Goal: Task Accomplishment & Management: Use online tool/utility

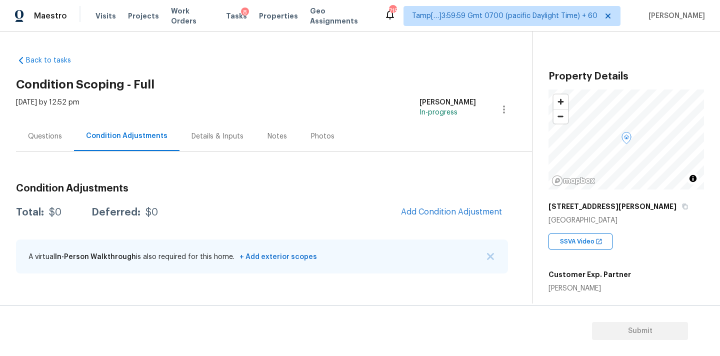
click at [60, 137] on div "Questions" at bounding box center [45, 136] width 34 height 10
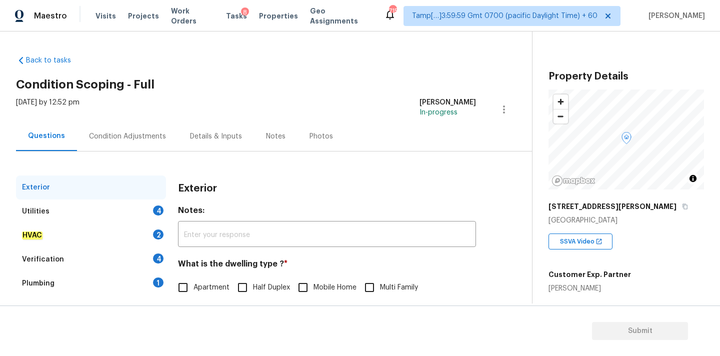
scroll to position [125, 0]
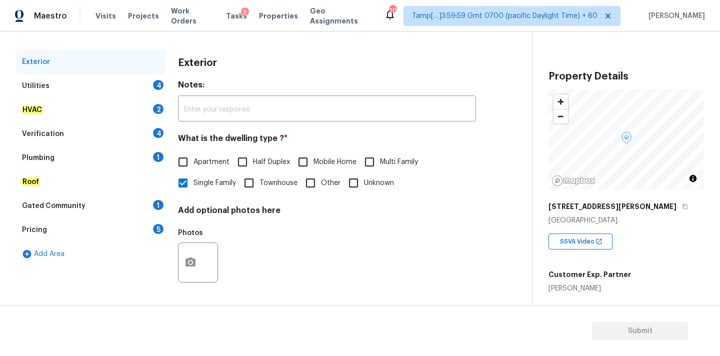
click at [99, 223] on div "Pricing 5" at bounding box center [91, 230] width 150 height 24
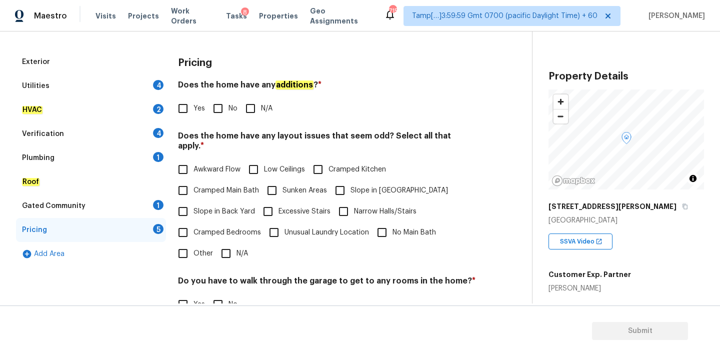
click at [347, 183] on input "Slope in [GEOGRAPHIC_DATA]" at bounding box center [339, 190] width 21 height 21
checkbox input "true"
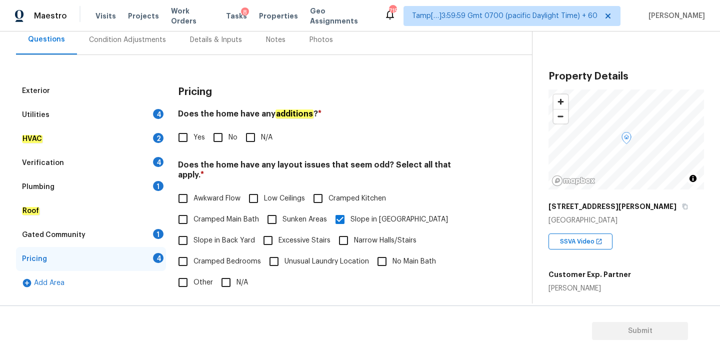
scroll to position [64, 0]
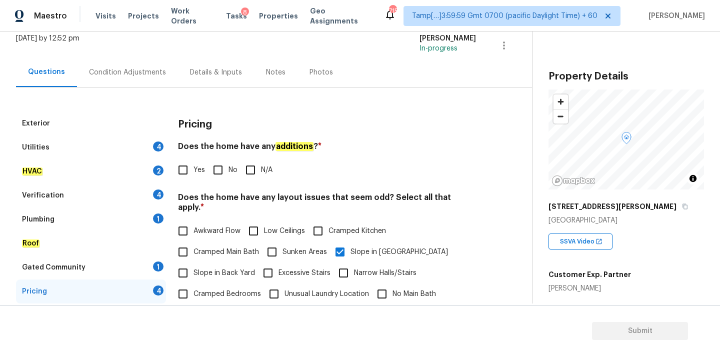
click at [106, 77] on div "Condition Adjustments" at bounding box center [127, 71] width 101 height 29
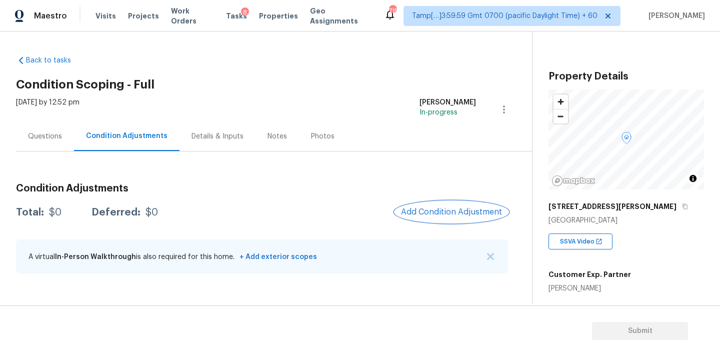
click at [420, 216] on span "Add Condition Adjustment" at bounding box center [451, 211] width 101 height 9
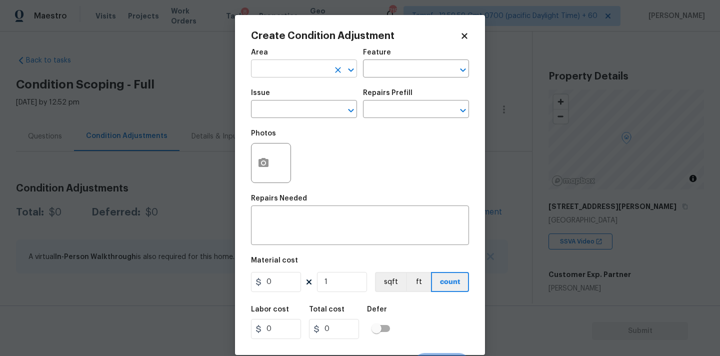
click at [289, 65] on input "text" at bounding box center [290, 69] width 78 height 15
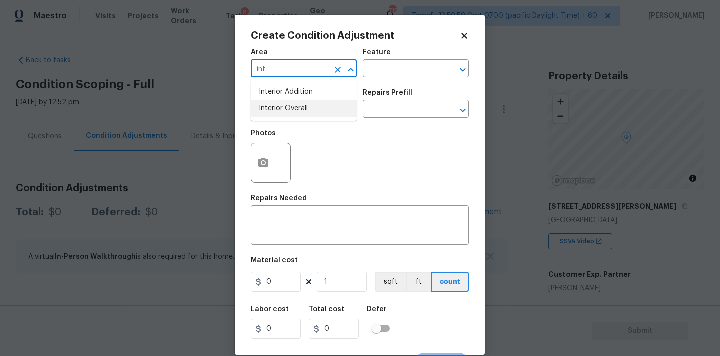
click at [296, 108] on li "Interior Overall" at bounding box center [304, 108] width 106 height 16
type input "Interior Overall"
click at [296, 112] on input "text" at bounding box center [290, 109] width 78 height 15
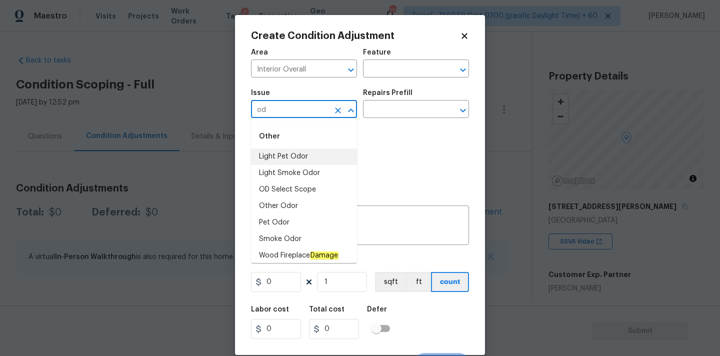
click at [293, 155] on li "Light Pet Odor" at bounding box center [304, 156] width 106 height 16
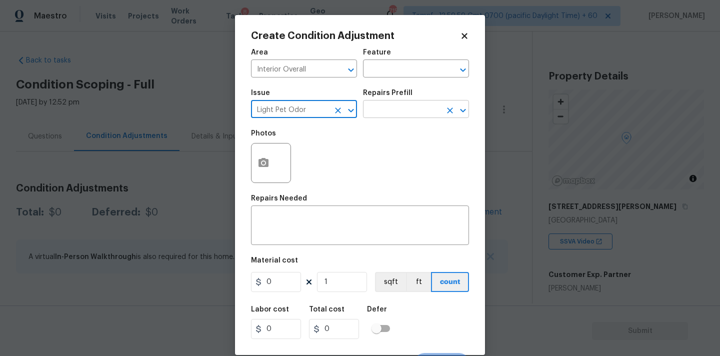
type input "Light Pet Odor"
click at [396, 108] on input "text" at bounding box center [402, 109] width 78 height 15
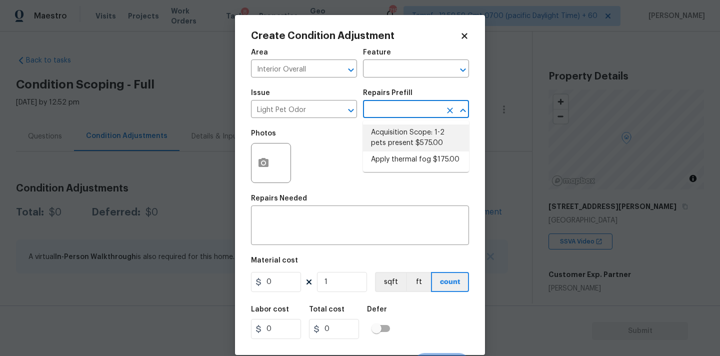
click at [396, 141] on li "Acquisition Scope: 1-2 pets present $575.00" at bounding box center [416, 137] width 106 height 27
type textarea "Acquisition Scope: 1-2 pets present"
type input "575"
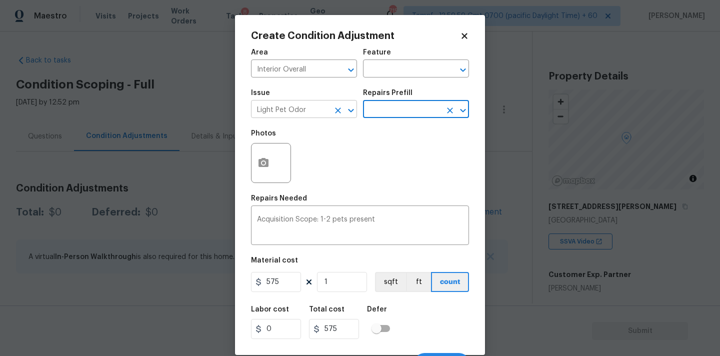
click at [298, 110] on input "Light Pet Odor" at bounding box center [290, 109] width 78 height 15
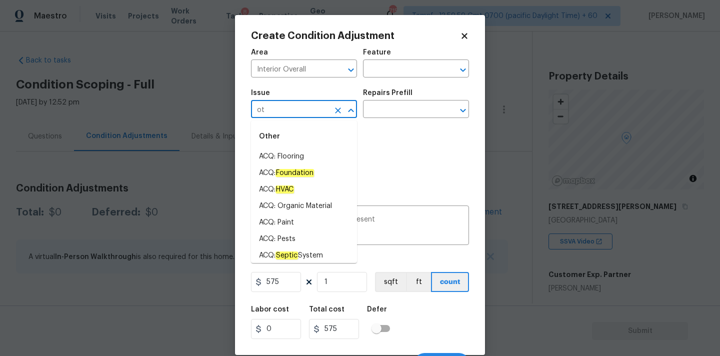
type input "o"
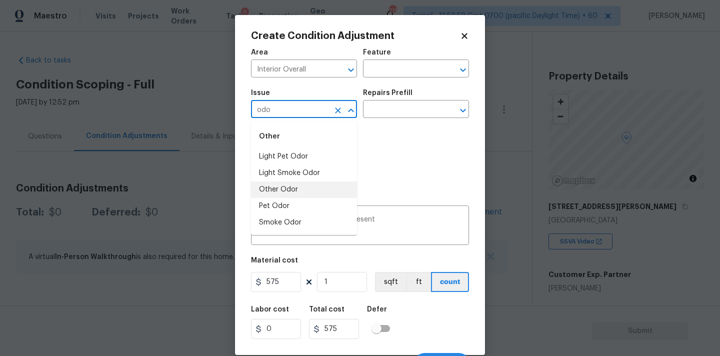
click at [294, 190] on li "Other Odor" at bounding box center [304, 189] width 106 height 16
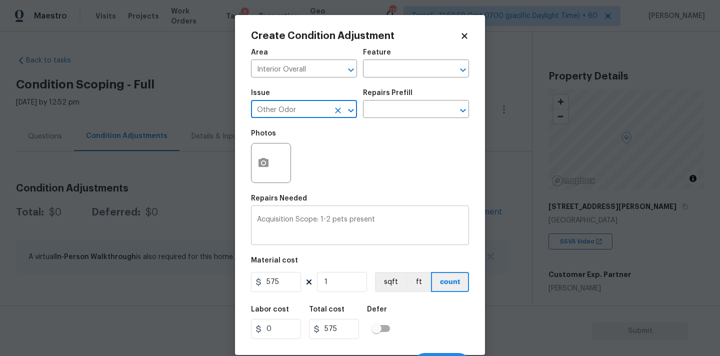
type input "Other Odor"
click at [308, 218] on textarea "Acquisition Scope: 1-2 pets present" at bounding box center [360, 226] width 206 height 21
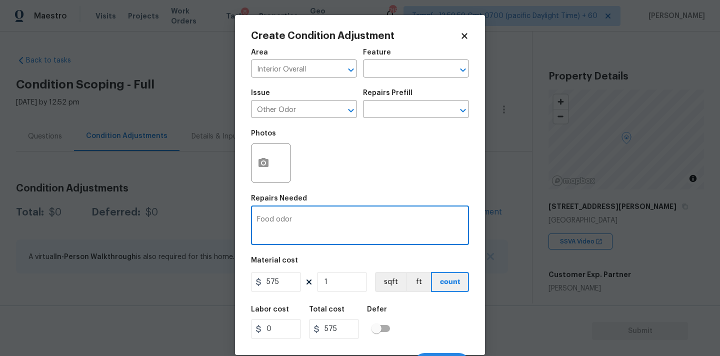
scroll to position [17, 0]
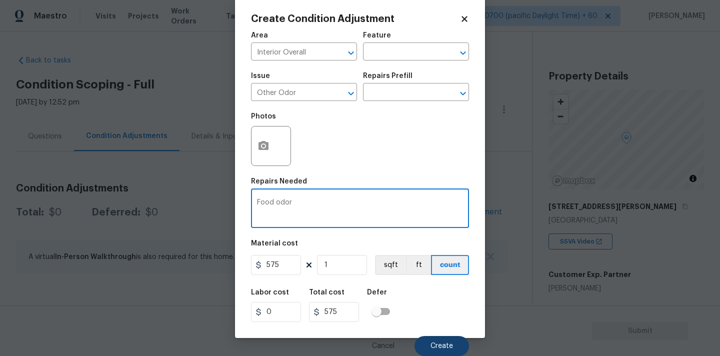
type textarea "Food odor"
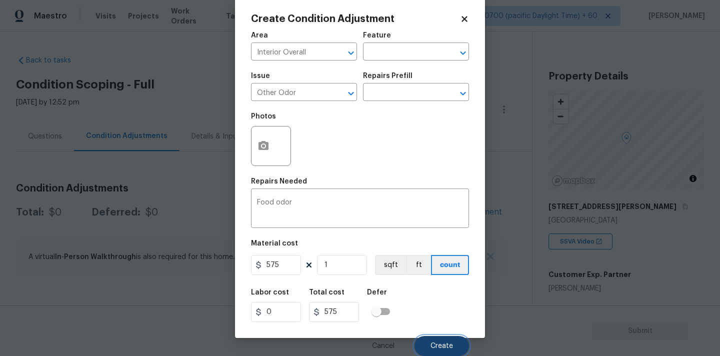
click at [429, 336] on button "Create" at bounding box center [441, 346] width 54 height 20
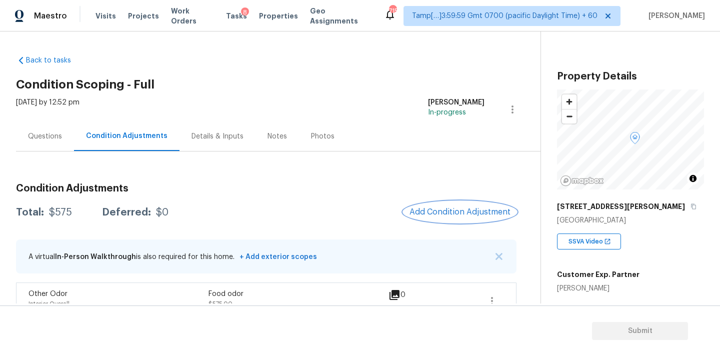
scroll to position [19, 0]
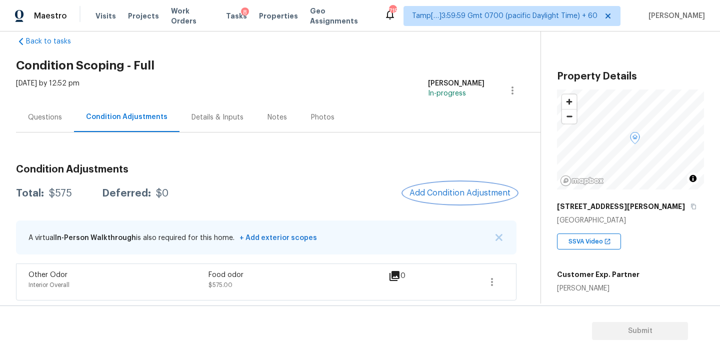
click at [449, 192] on span "Add Condition Adjustment" at bounding box center [459, 192] width 101 height 9
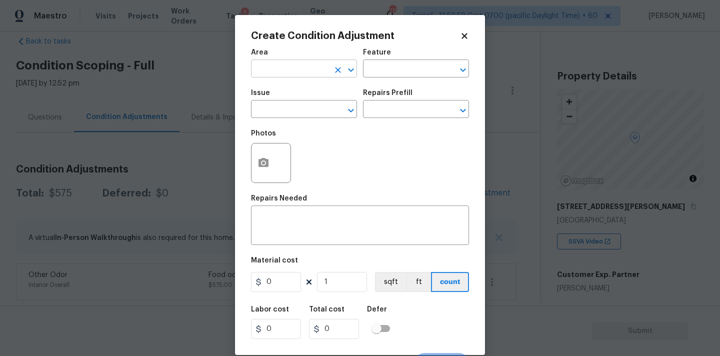
click at [293, 77] on input "text" at bounding box center [290, 69] width 78 height 15
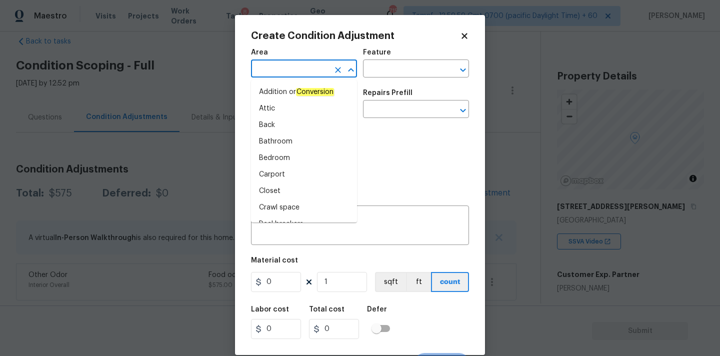
click at [462, 34] on icon at bounding box center [463, 35] width 5 height 5
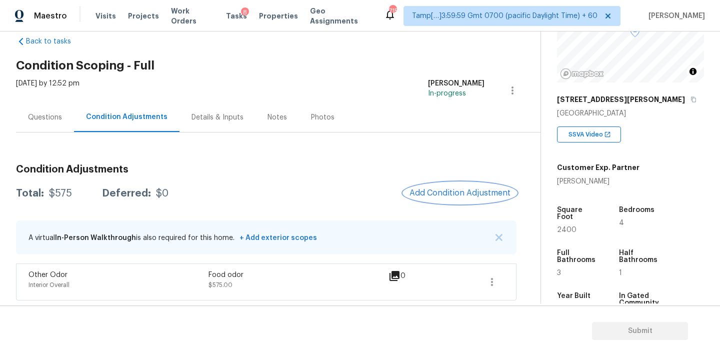
scroll to position [178, 0]
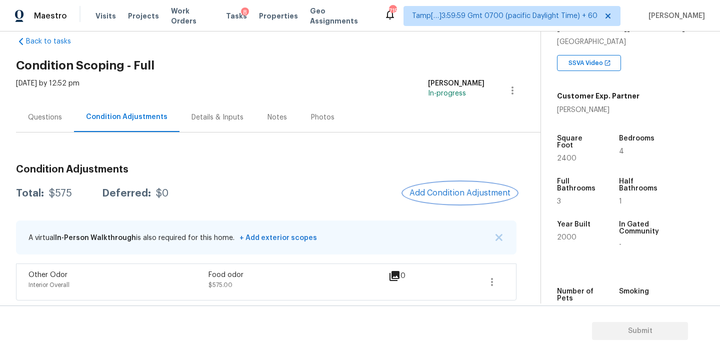
click at [449, 195] on span "Add Condition Adjustment" at bounding box center [459, 192] width 101 height 9
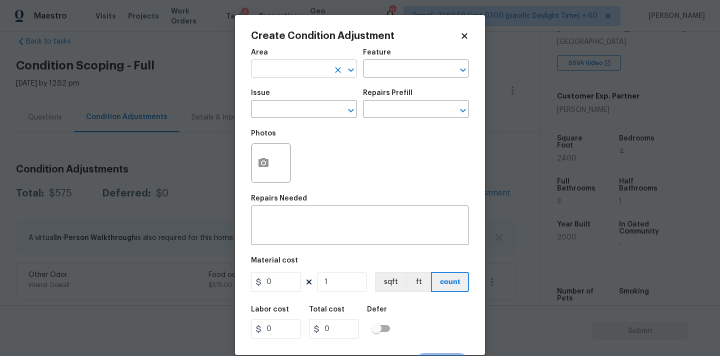
click at [285, 71] on input "text" at bounding box center [290, 69] width 78 height 15
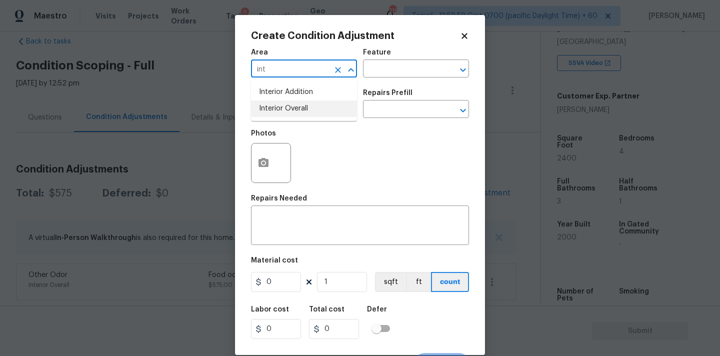
click at [292, 113] on li "Interior Overall" at bounding box center [304, 108] width 106 height 16
type input "Interior Overall"
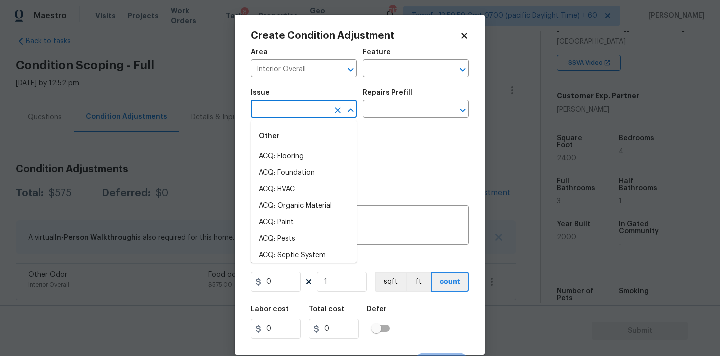
click at [292, 114] on input "text" at bounding box center [290, 109] width 78 height 15
click at [294, 222] on li "ACQ: Paint" at bounding box center [304, 222] width 106 height 16
type input "ACQ: Paint"
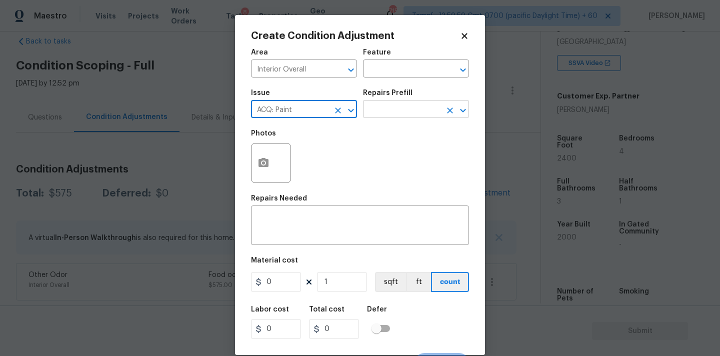
click at [401, 115] on input "text" at bounding box center [402, 109] width 78 height 15
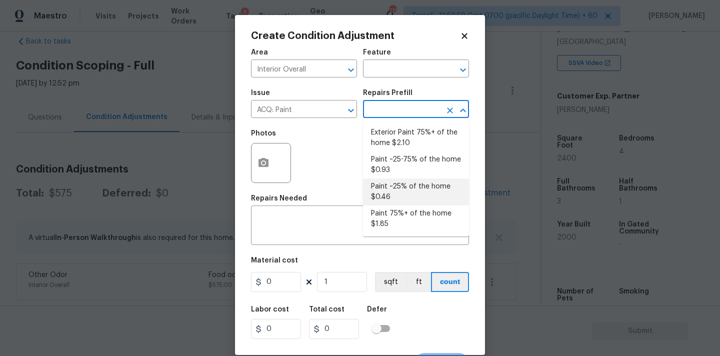
click at [397, 193] on li "Paint ~25% of the home $0.46" at bounding box center [416, 191] width 106 height 27
type input "Acquisition"
type textarea "Acquisition Scope: ~25% of the home needs interior paint"
type input "0.46"
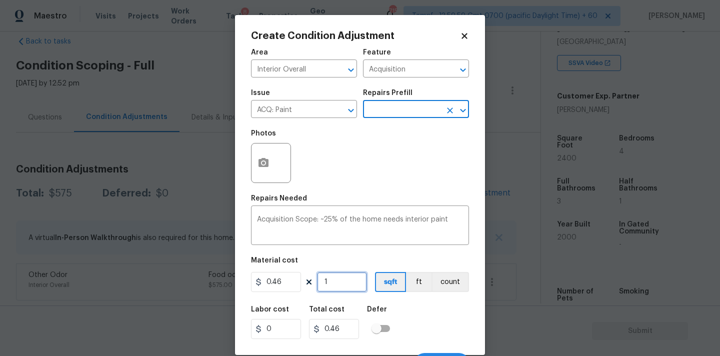
click at [348, 284] on input "1" at bounding box center [342, 282] width 50 height 20
type input "2"
type input "0.92"
type input "24"
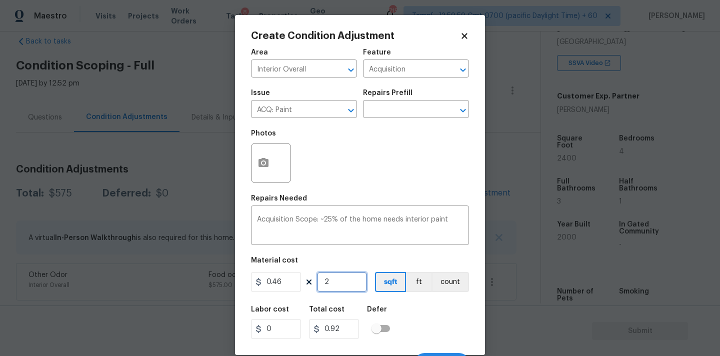
type input "11.04"
type input "240"
type input "110.4"
type input "2400"
type input "1104"
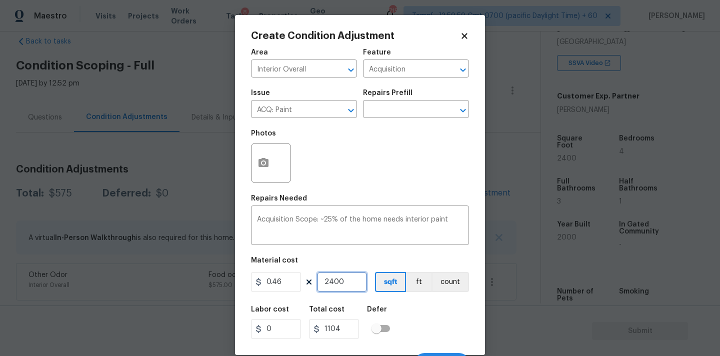
scroll to position [17, 0]
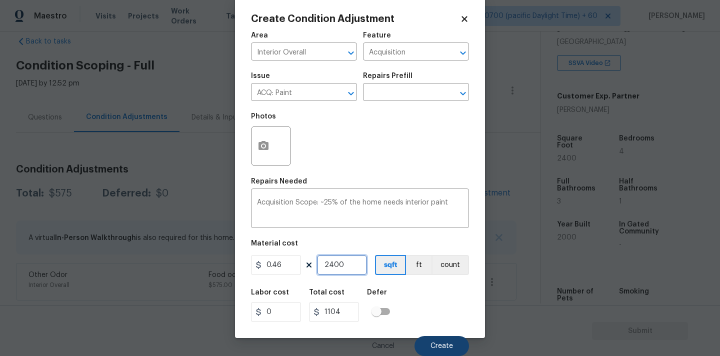
type input "2400"
click at [447, 339] on button "Create" at bounding box center [441, 346] width 54 height 20
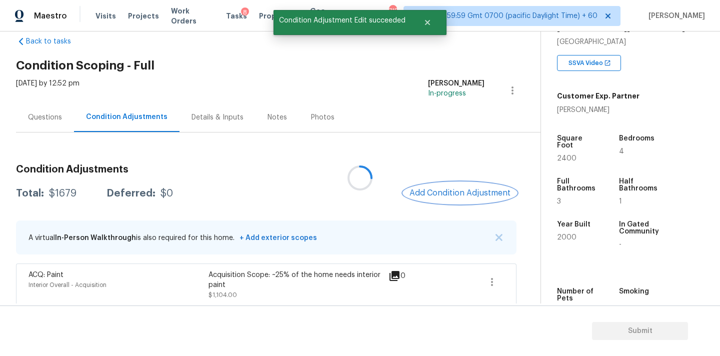
scroll to position [0, 0]
click at [444, 196] on span "Add Condition Adjustment" at bounding box center [459, 192] width 101 height 9
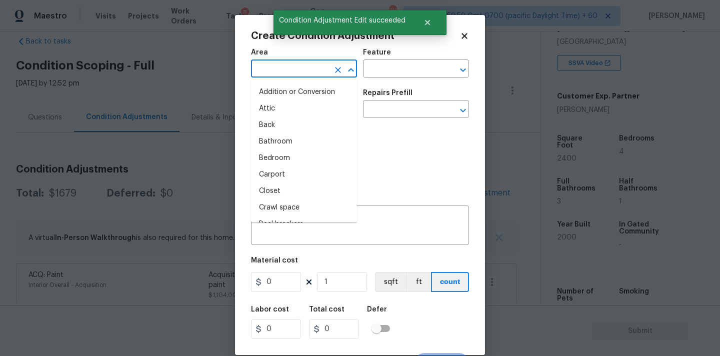
click at [272, 73] on input "text" at bounding box center [290, 69] width 78 height 15
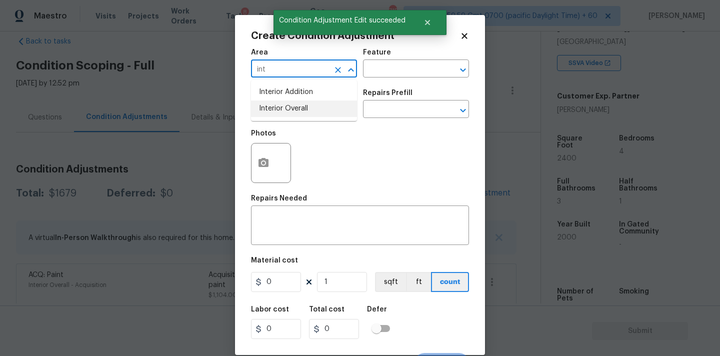
click at [271, 110] on li "Interior Overall" at bounding box center [304, 108] width 106 height 16
type input "Interior Overall"
click at [281, 110] on input "text" at bounding box center [290, 109] width 78 height 15
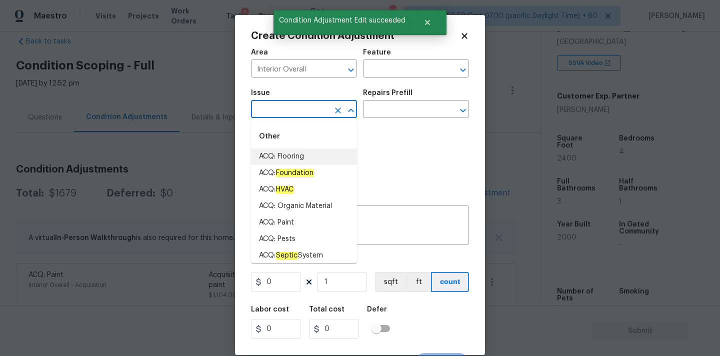
click at [303, 147] on div "Other" at bounding box center [304, 136] width 106 height 24
click at [303, 157] on li "ACQ: Flooring" at bounding box center [304, 156] width 106 height 16
type input "ACQ: Flooring"
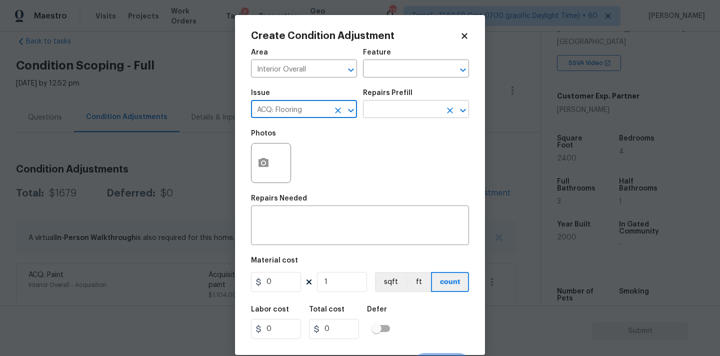
click at [405, 113] on input "text" at bounding box center [402, 109] width 78 height 15
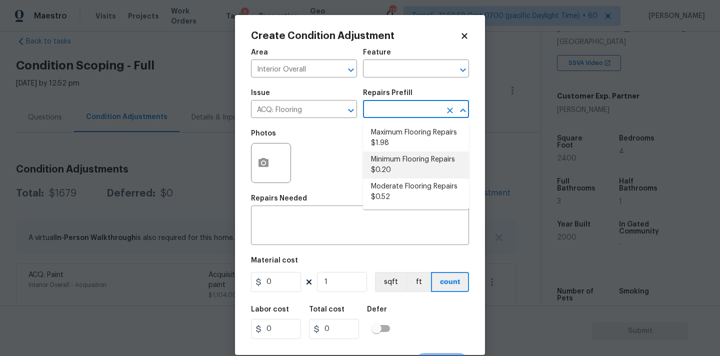
click at [391, 171] on li "Minimum Flooring Repairs $0.20" at bounding box center [416, 164] width 106 height 27
type input "Acquisition"
type textarea "Acquisition Scope: Minimum flooring repairs"
type input "0.2"
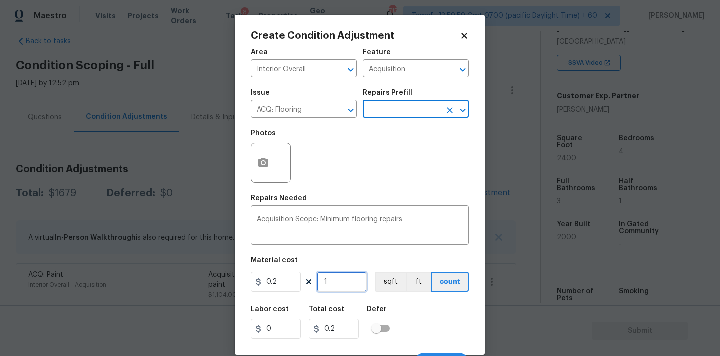
click at [331, 287] on input "1" at bounding box center [342, 282] width 50 height 20
type input "2"
type input "0.4"
type input "24"
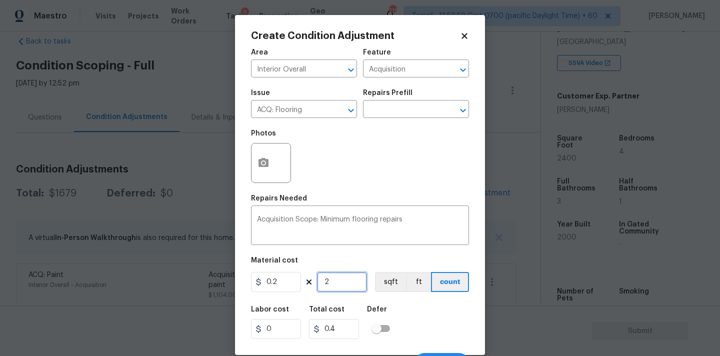
type input "4.8"
type input "240"
type input "48"
type input "2400"
type input "480"
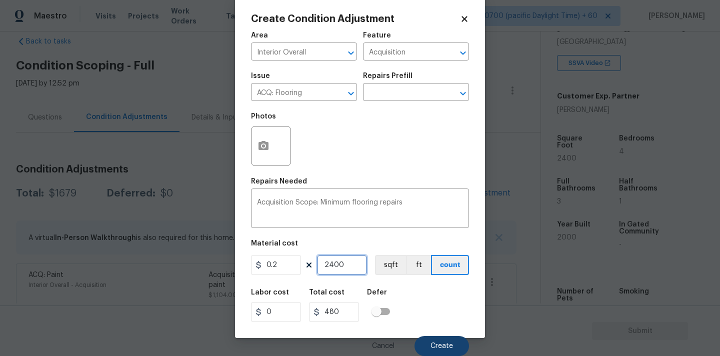
type input "2400"
click at [433, 340] on button "Create" at bounding box center [441, 346] width 54 height 20
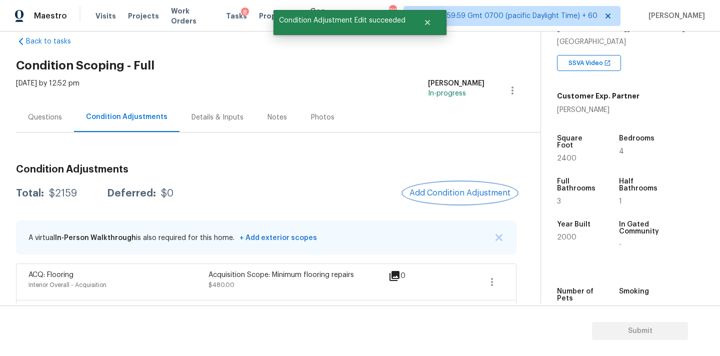
click at [436, 192] on span "Add Condition Adjustment" at bounding box center [459, 192] width 101 height 9
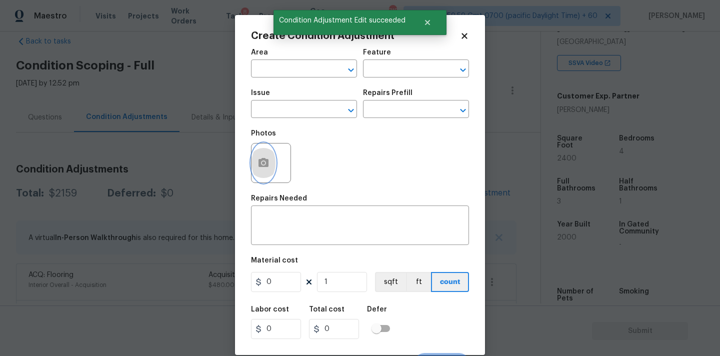
click at [265, 164] on icon "button" at bounding box center [263, 162] width 10 height 9
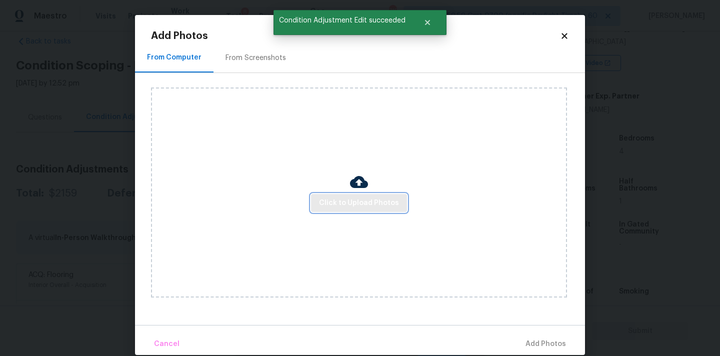
click at [327, 199] on span "Click to Upload Photos" at bounding box center [359, 203] width 80 height 12
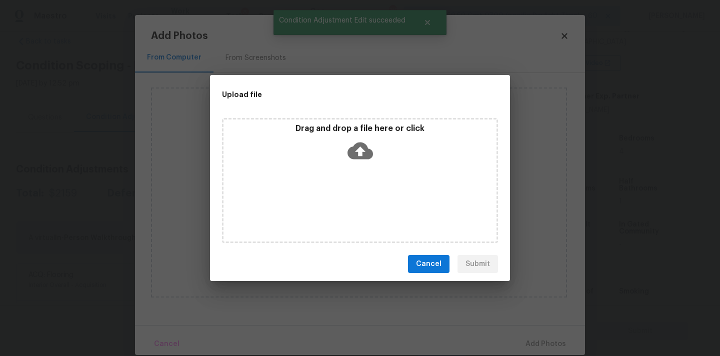
click at [352, 156] on icon at bounding box center [359, 150] width 25 height 17
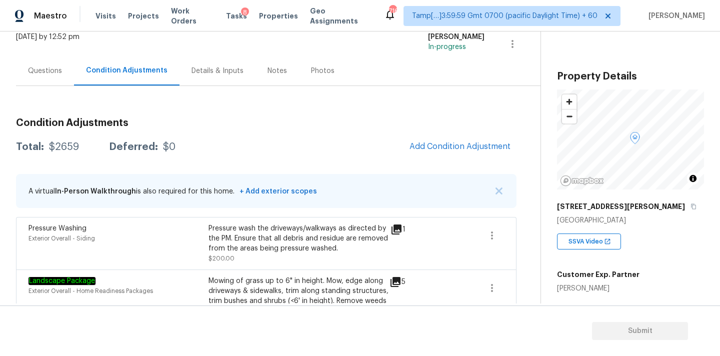
scroll to position [94, 0]
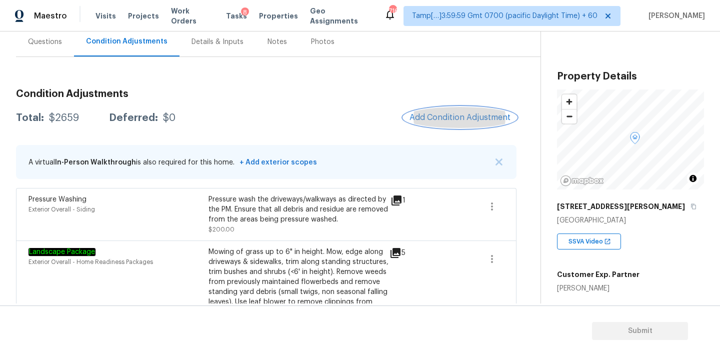
click at [465, 112] on button "Add Condition Adjustment" at bounding box center [459, 117] width 113 height 21
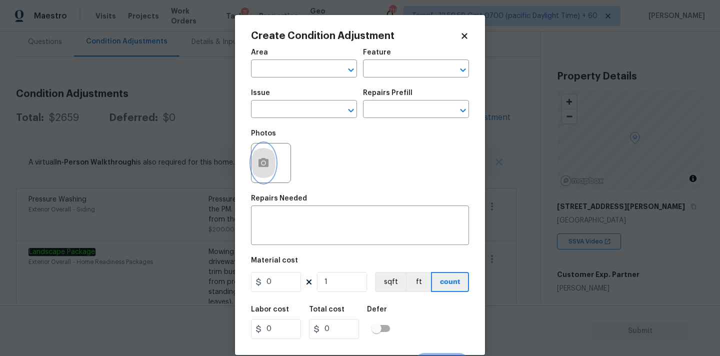
click at [264, 166] on icon "button" at bounding box center [263, 162] width 10 height 9
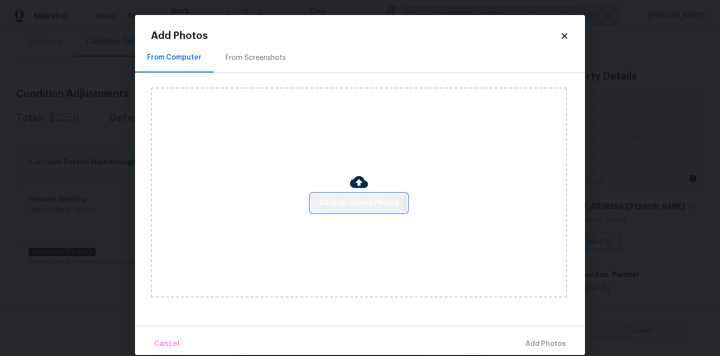
click at [340, 203] on span "Click to Upload Photos" at bounding box center [359, 203] width 80 height 12
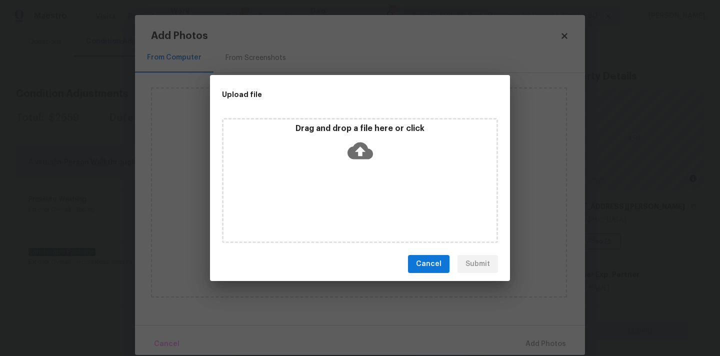
click at [351, 153] on icon at bounding box center [359, 150] width 25 height 17
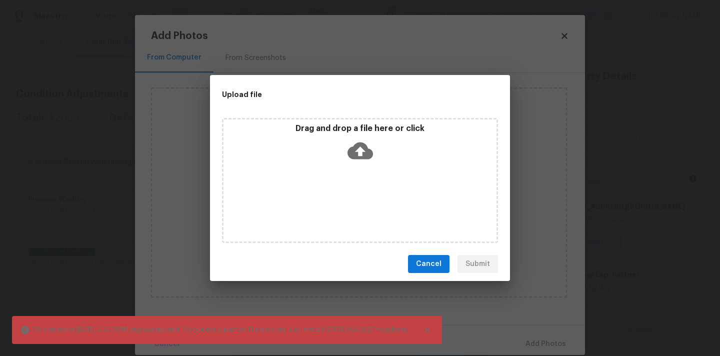
click at [429, 260] on span "Cancel" at bounding box center [428, 264] width 25 height 12
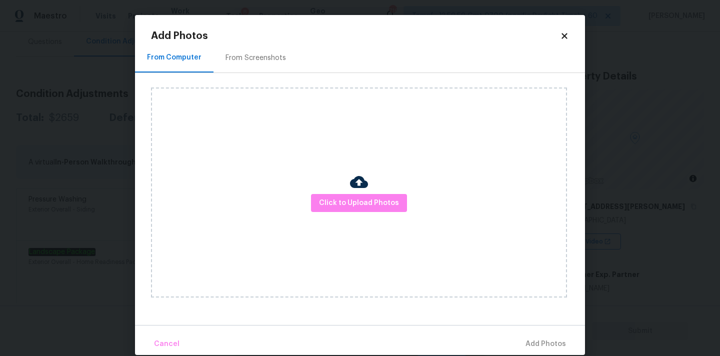
click at [565, 36] on icon at bounding box center [563, 35] width 5 height 5
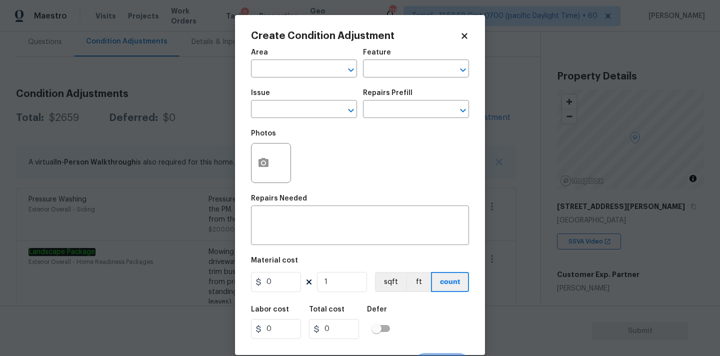
click at [465, 36] on icon at bounding box center [463, 35] width 5 height 5
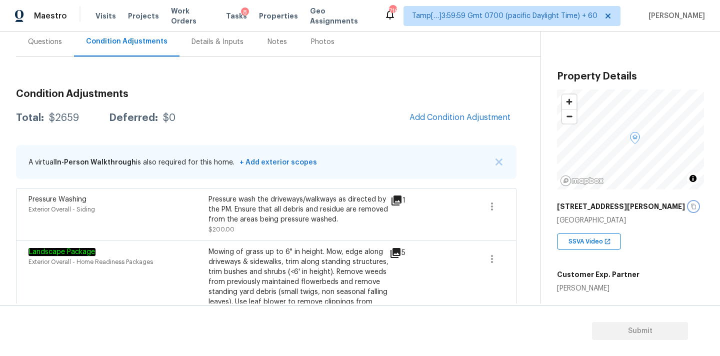
click at [690, 205] on icon "button" at bounding box center [693, 206] width 6 height 6
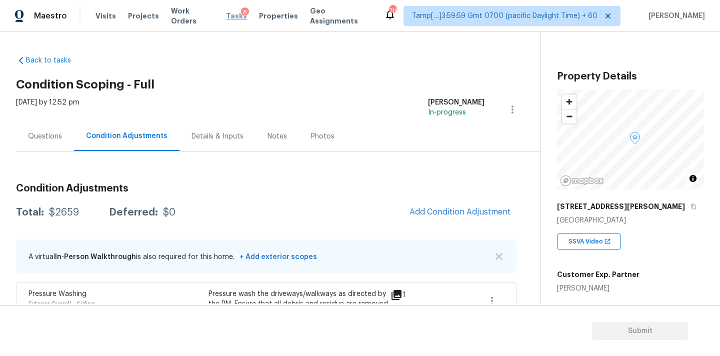
click at [228, 17] on span "Tasks" at bounding box center [236, 15] width 21 height 7
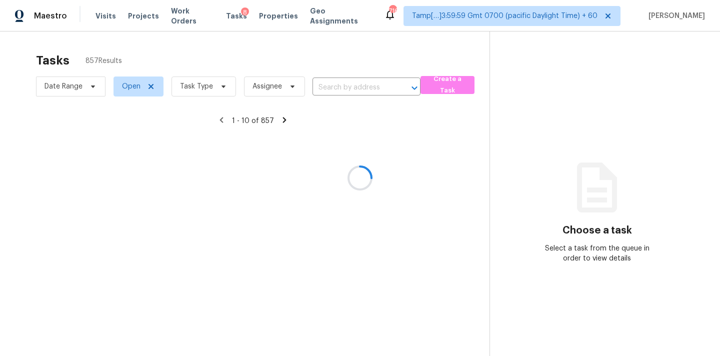
click at [349, 87] on div at bounding box center [360, 178] width 720 height 356
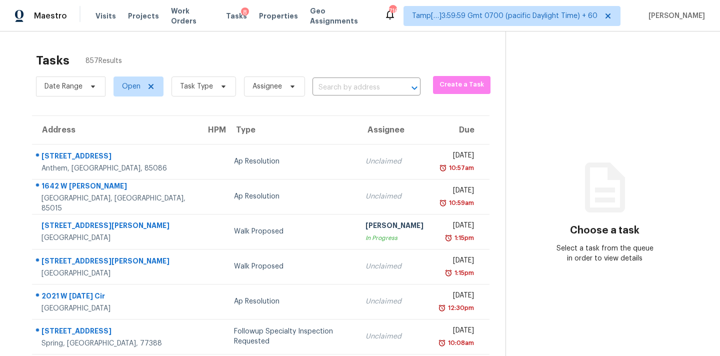
click at [349, 87] on input "text" at bounding box center [352, 87] width 80 height 15
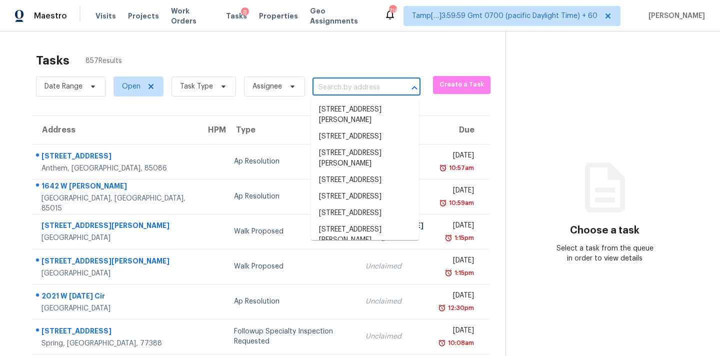
paste input "6911 Poe Pl, Westerville, OH 43082"
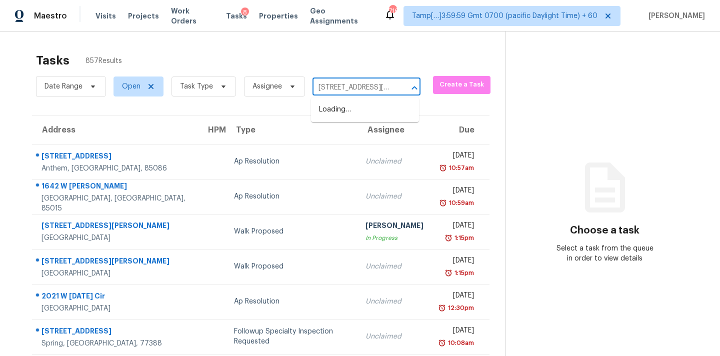
scroll to position [0, 39]
type input "6911 Poe Pl, Westerville, OH 43082"
click at [347, 88] on input "text" at bounding box center [352, 87] width 80 height 15
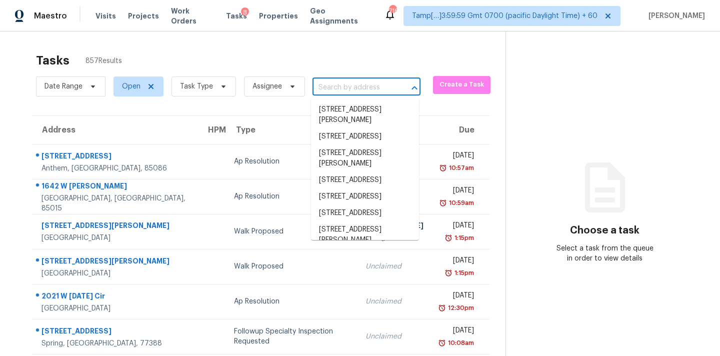
paste input "6911 Poe Pl, Westerville, OH 43082"
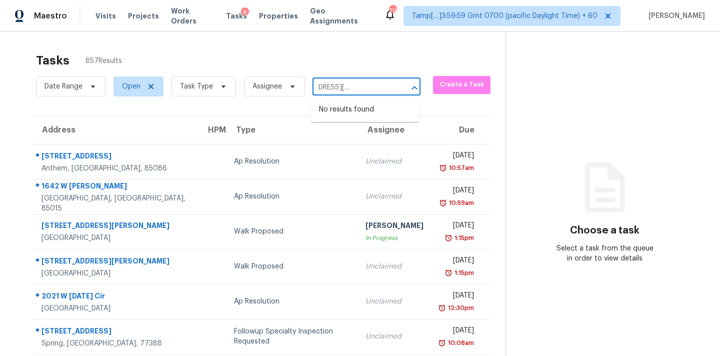
type input "6911 Poe Pl, Westerville, OH 43082"
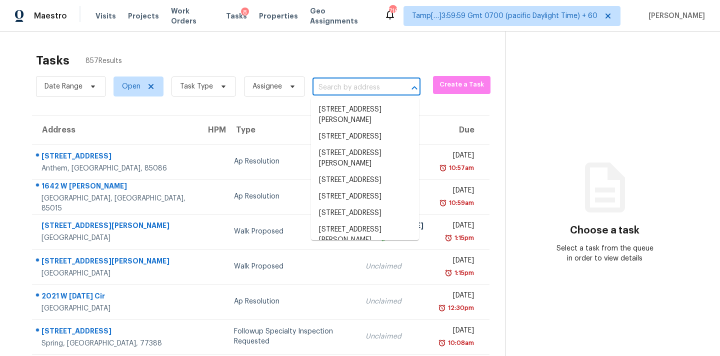
scroll to position [0, 0]
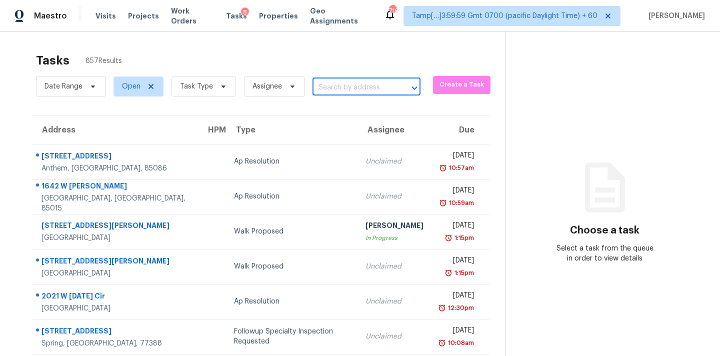
click at [348, 87] on input "text" at bounding box center [352, 87] width 80 height 15
paste input "6911 Poe Pl, Westerville, OH 43082"
type input "[STREET_ADDRESS][PERSON_NAME]"
click at [264, 87] on span "Assignee" at bounding box center [266, 86] width 29 height 10
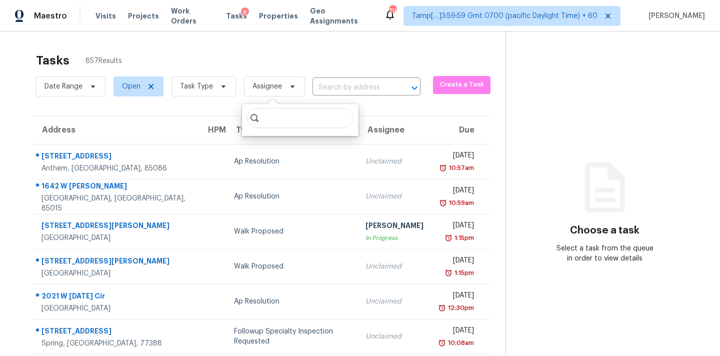
click at [291, 120] on input "search" at bounding box center [300, 118] width 106 height 20
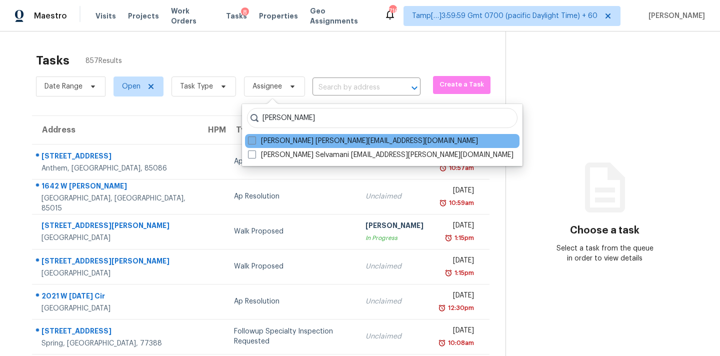
type input "pavithran"
click at [300, 141] on label "Pavithran Omsekar pavithran.omsekar@opendoor.com" at bounding box center [363, 141] width 230 height 10
click at [254, 141] on input "Pavithran Omsekar pavithran.omsekar@opendoor.com" at bounding box center [251, 139] width 6 height 6
checkbox input "true"
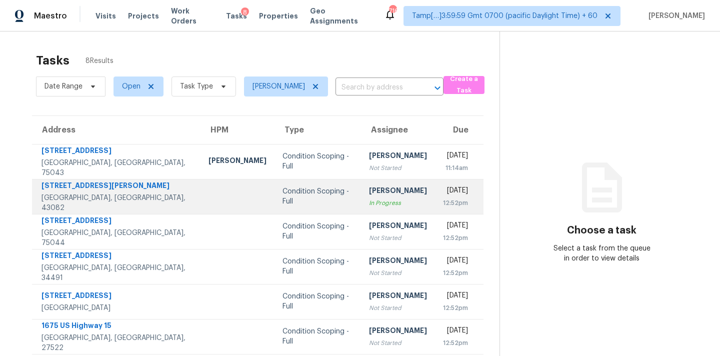
click at [369, 202] on div "In Progress" at bounding box center [398, 203] width 58 height 10
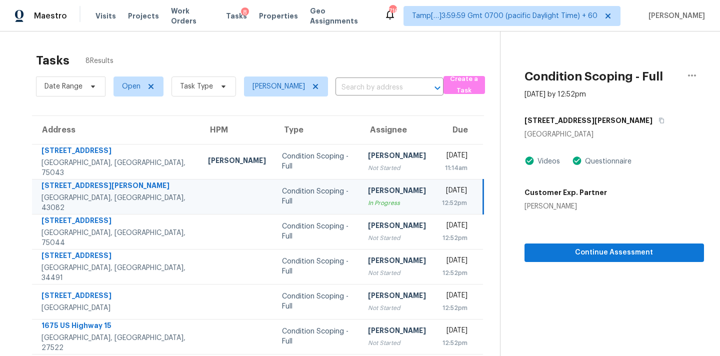
click at [368, 194] on div "[PERSON_NAME]" at bounding box center [397, 191] width 58 height 12
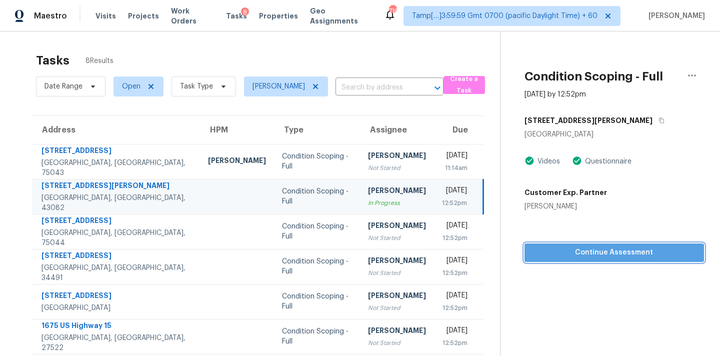
click at [551, 254] on span "Continue Assessment" at bounding box center [613, 252] width 163 height 12
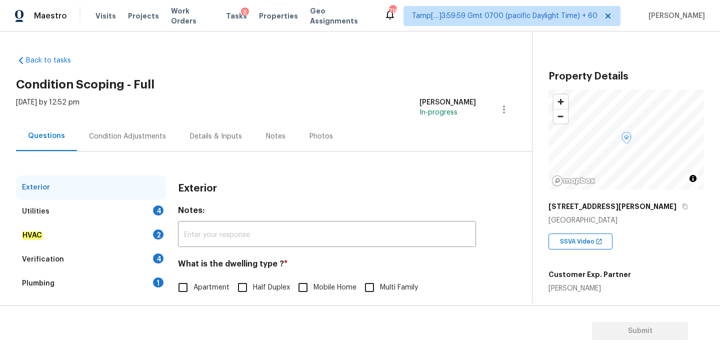
click at [128, 135] on div "Condition Adjustments" at bounding box center [127, 136] width 77 height 10
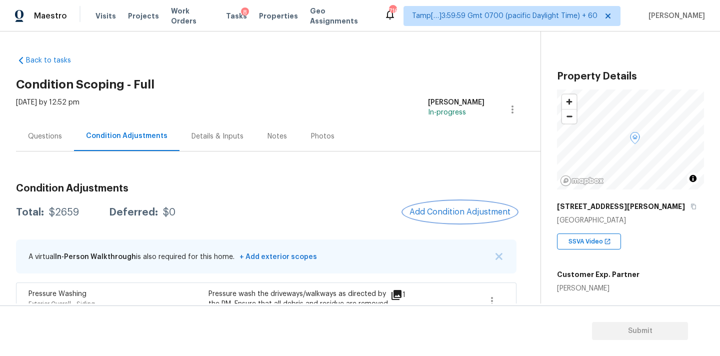
click at [451, 212] on span "Add Condition Adjustment" at bounding box center [459, 211] width 101 height 9
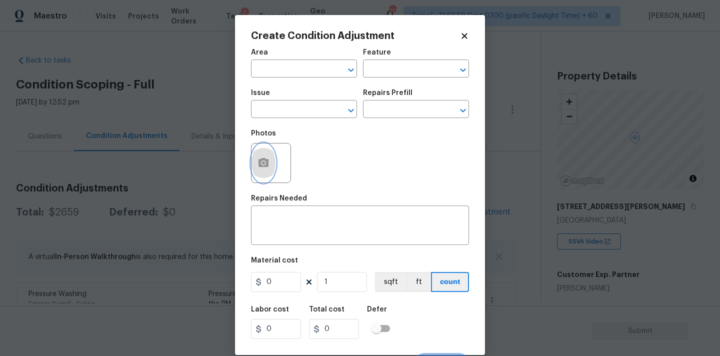
click at [265, 160] on icon "button" at bounding box center [263, 162] width 10 height 9
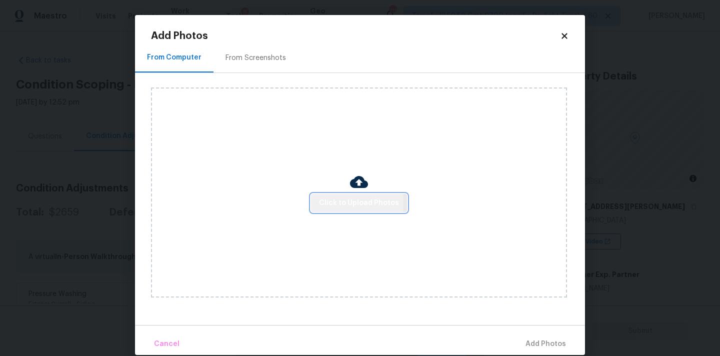
click at [330, 203] on span "Click to Upload Photos" at bounding box center [359, 203] width 80 height 12
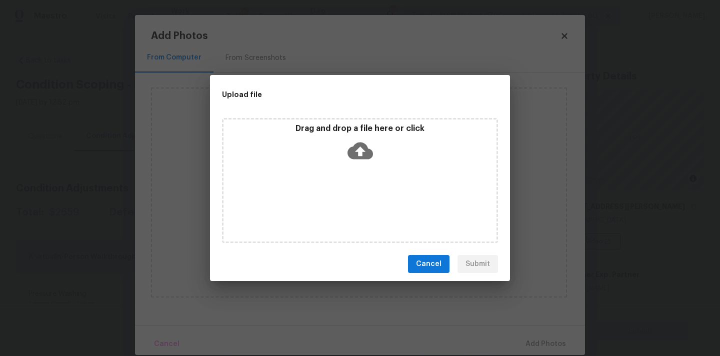
click at [373, 134] on div "Drag and drop a file here or click" at bounding box center [359, 144] width 273 height 43
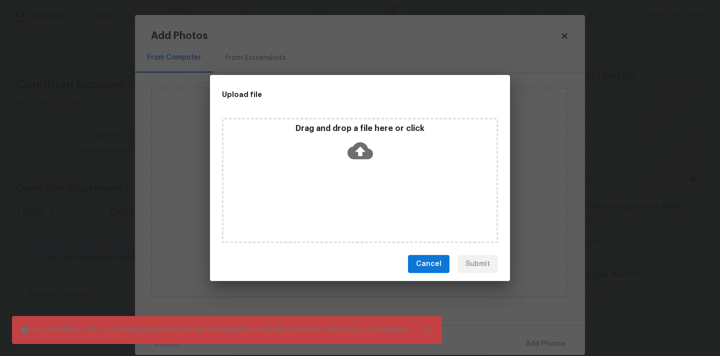
click at [432, 261] on span "Cancel" at bounding box center [428, 264] width 25 height 12
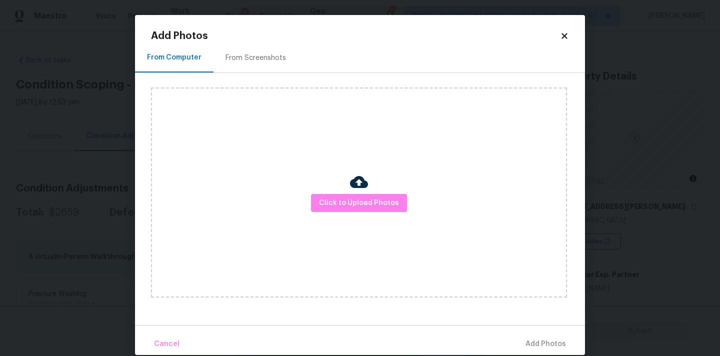
click at [564, 40] on icon at bounding box center [564, 35] width 9 height 9
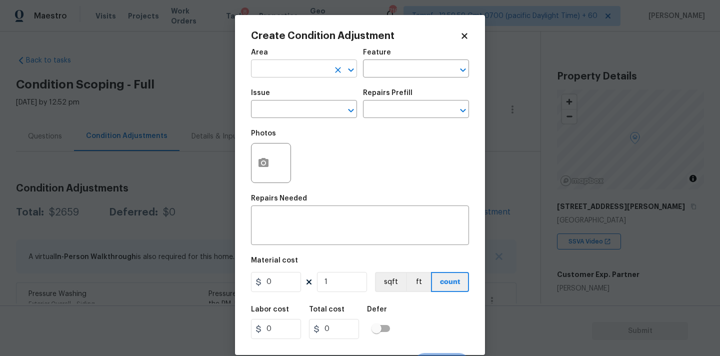
click at [291, 77] on input "text" at bounding box center [290, 69] width 78 height 15
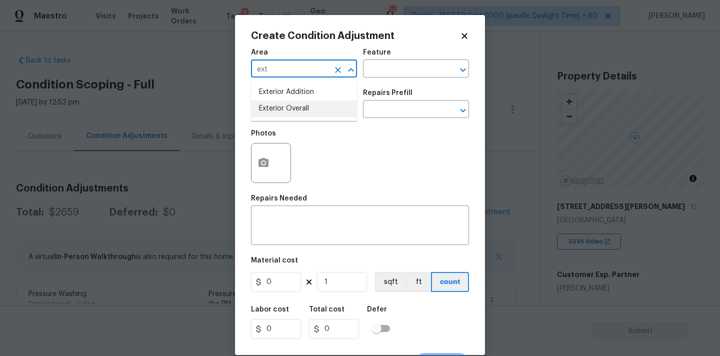
click at [284, 112] on li "Exterior Overall" at bounding box center [304, 108] width 106 height 16
type input "Exterior Overall"
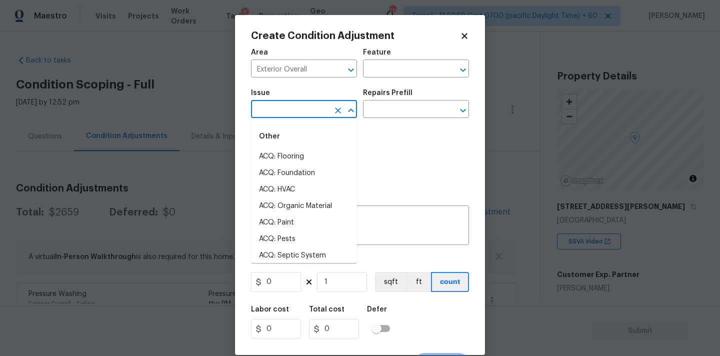
click at [289, 112] on input "text" at bounding box center [290, 109] width 78 height 15
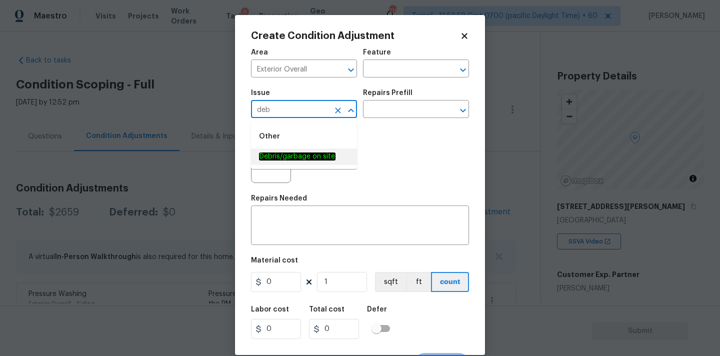
click at [289, 157] on em "Debris/garbage on site" at bounding box center [297, 156] width 76 height 8
type input "Debris/garbage on site"
click at [334, 216] on textarea at bounding box center [360, 226] width 206 height 21
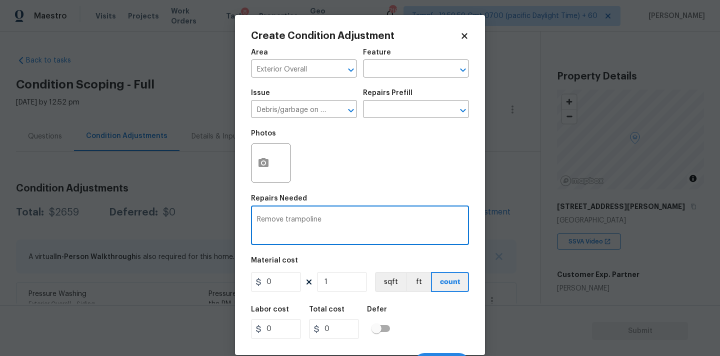
type textarea "Remove trampoline"
click at [283, 279] on input "0" at bounding box center [276, 282] width 50 height 20
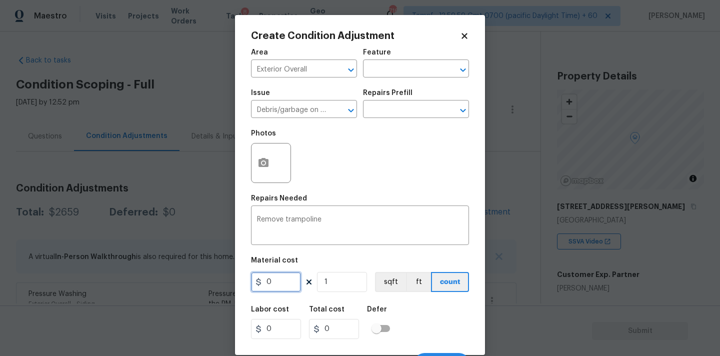
click at [283, 279] on input "0" at bounding box center [276, 282] width 50 height 20
type input "400"
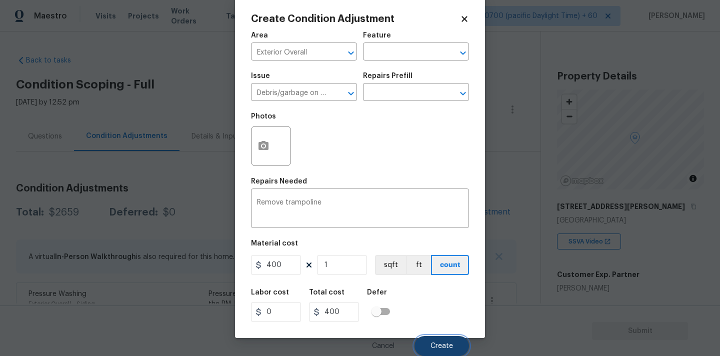
click at [444, 343] on span "Create" at bounding box center [441, 345] width 22 height 7
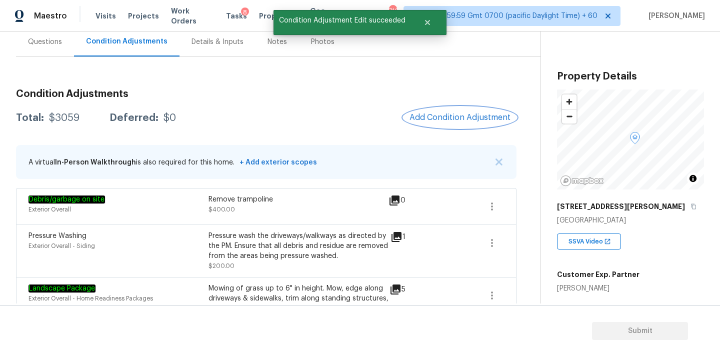
scroll to position [64, 0]
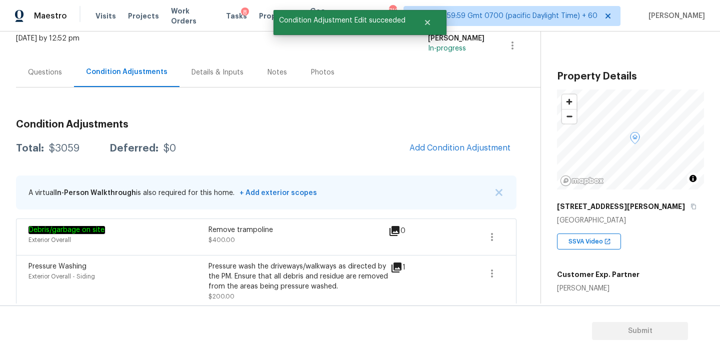
click at [68, 149] on div "$3059" at bounding box center [64, 148] width 30 height 10
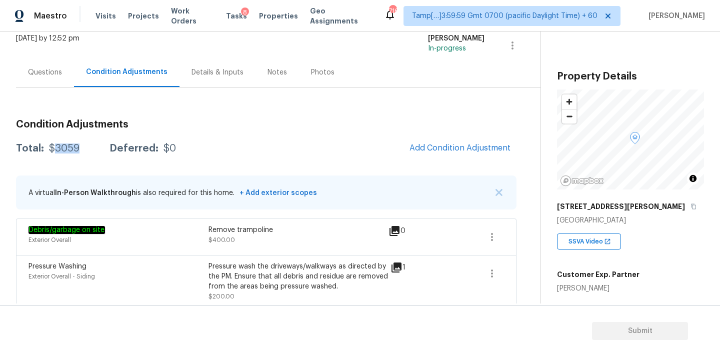
click at [68, 149] on div "$3059" at bounding box center [64, 148] width 30 height 10
copy div "3059"
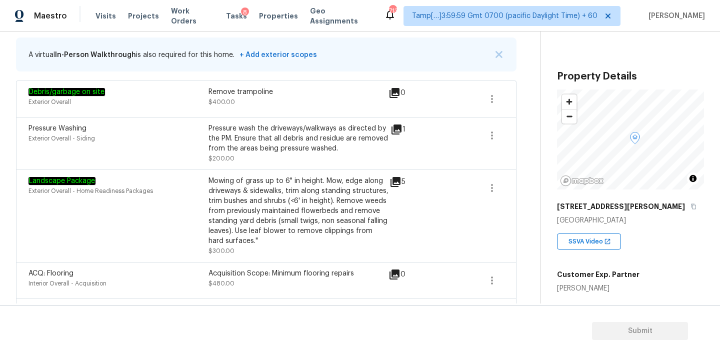
scroll to position [169, 0]
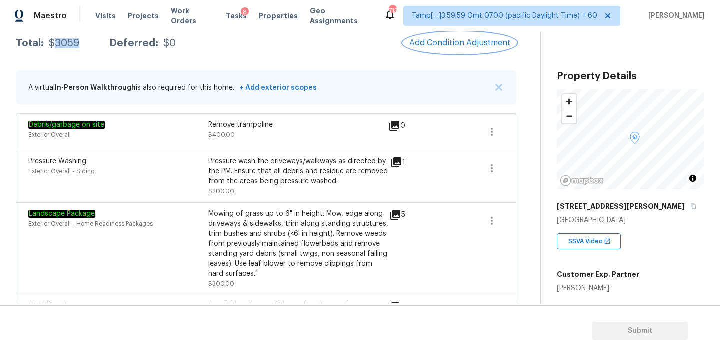
click at [464, 45] on span "Add Condition Adjustment" at bounding box center [459, 42] width 101 height 9
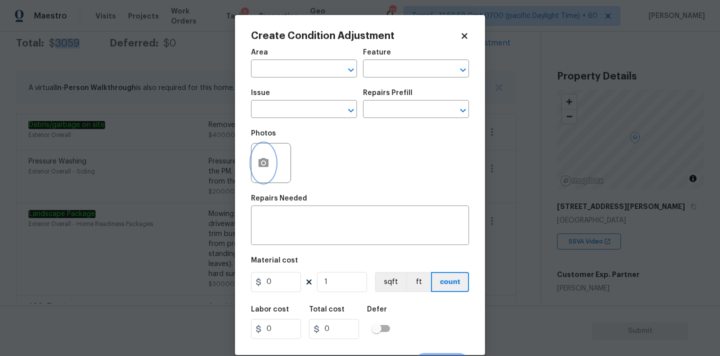
click at [263, 164] on circle "button" at bounding box center [263, 162] width 3 height 3
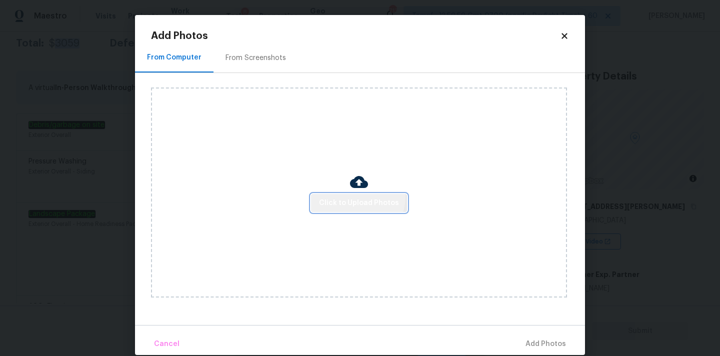
click at [358, 197] on span "Click to Upload Photos" at bounding box center [359, 203] width 80 height 12
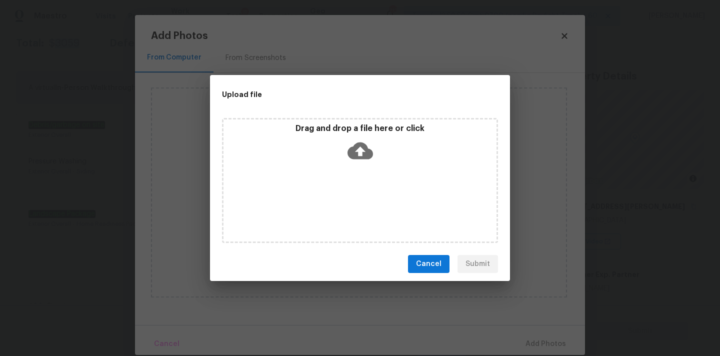
click at [358, 156] on icon at bounding box center [359, 150] width 25 height 17
